Goal: Check status

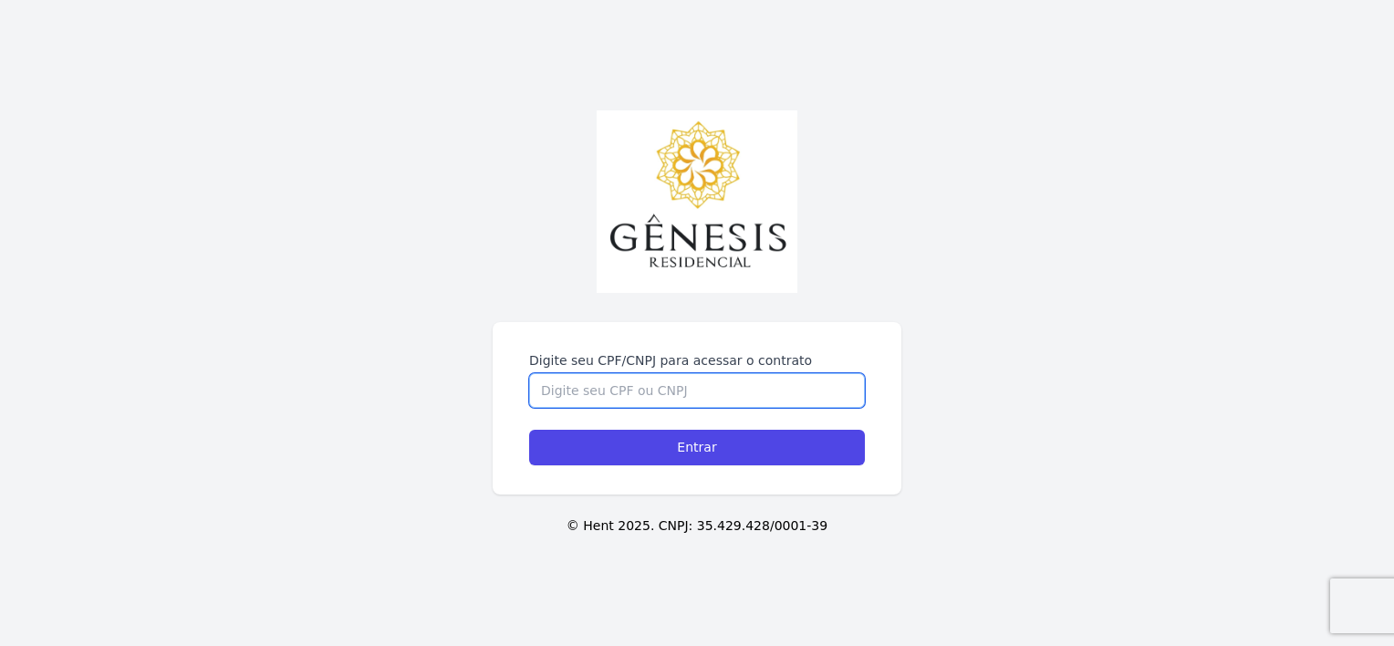
click at [754, 393] on input "Digite seu CPF/CNPJ para acessar o contrato" at bounding box center [697, 390] width 336 height 35
type input "46848042838"
click at [529, 430] on input "Entrar" at bounding box center [697, 448] width 336 height 36
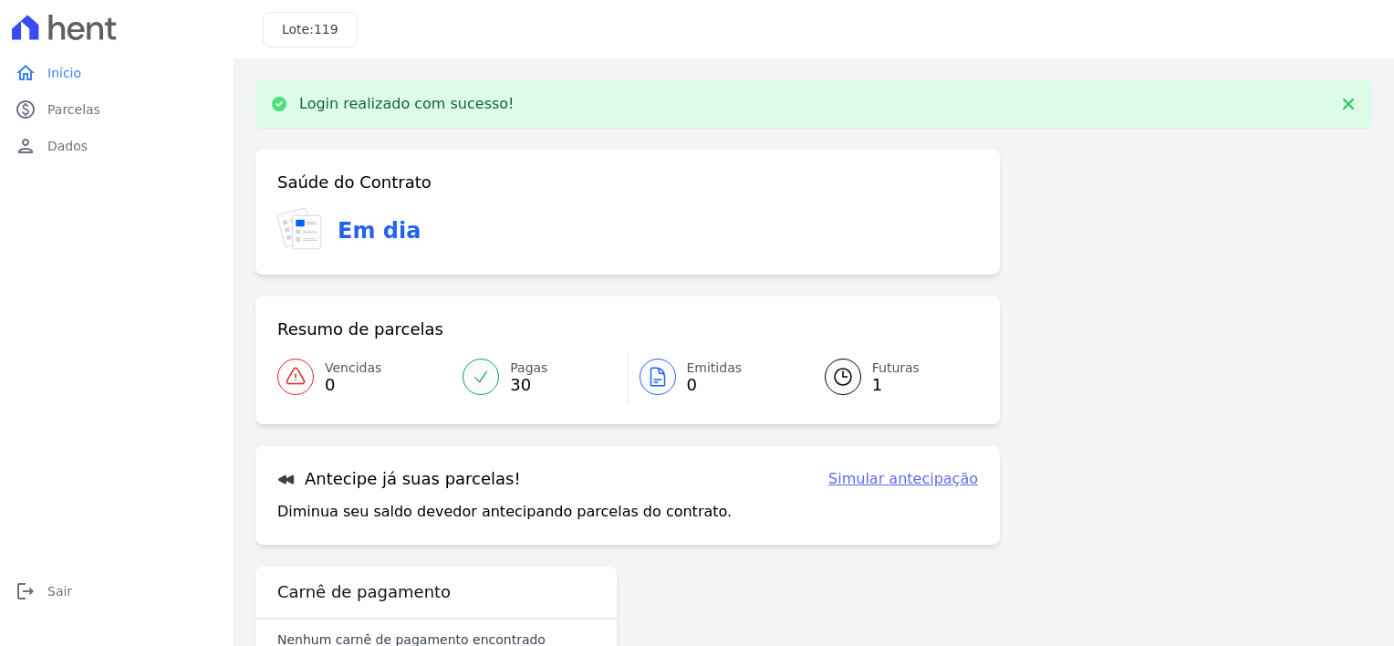
click at [857, 377] on link "Futuras 1" at bounding box center [890, 376] width 175 height 51
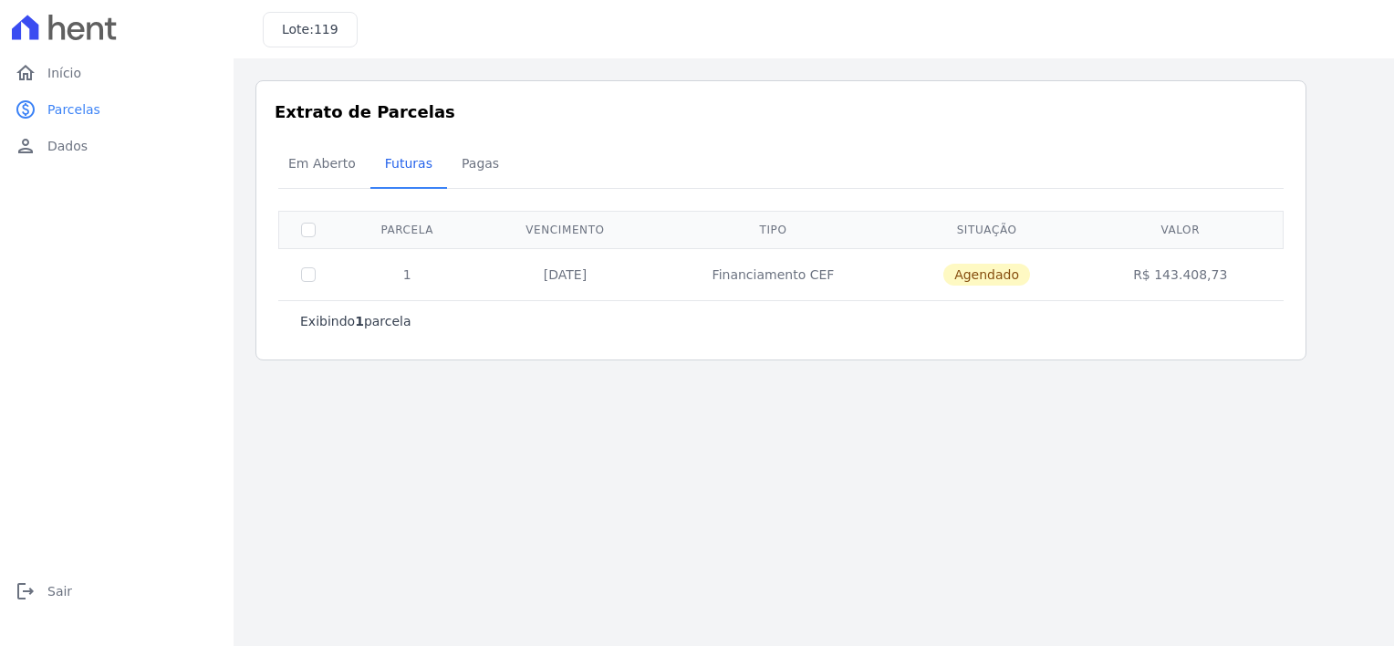
click at [922, 431] on main "Listagem de parcelas Baixar PDF Extrato de Parcelas Em [GEOGRAPHIC_DATA] Futura…" at bounding box center [814, 351] width 1160 height 587
